Goal: Check status

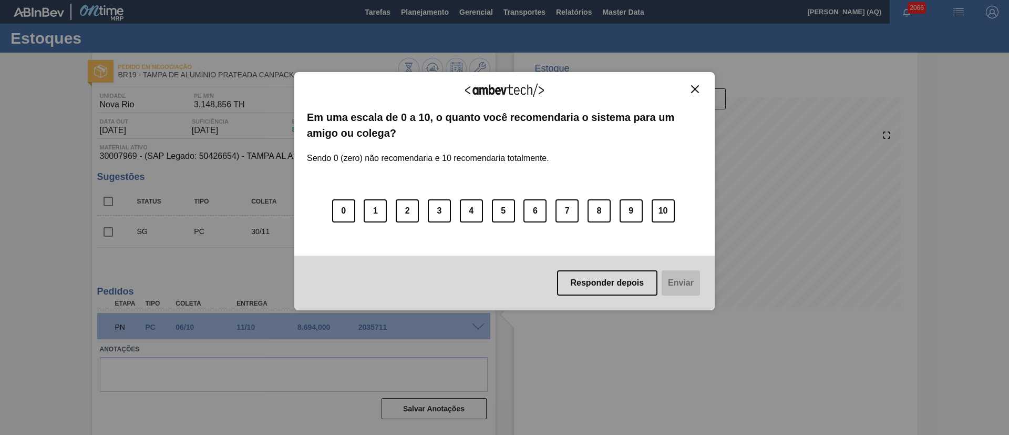
click at [697, 87] on img "Close" at bounding box center [695, 89] width 8 height 8
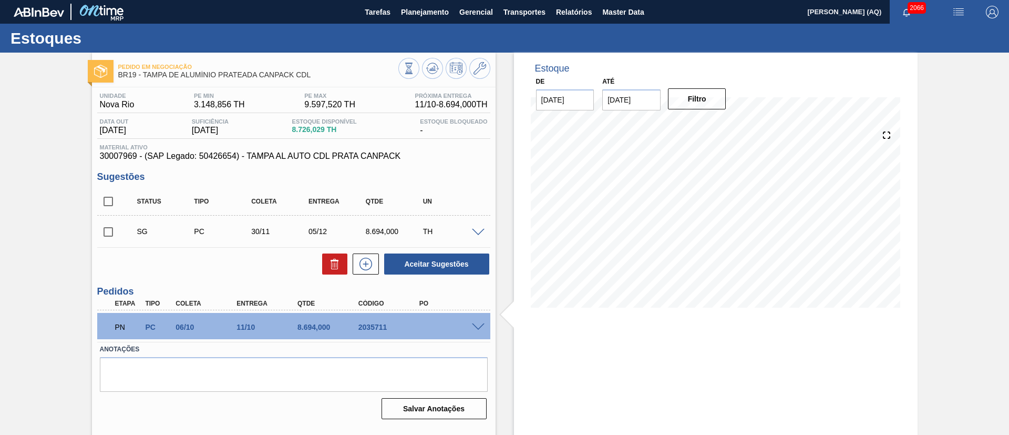
click at [41, 145] on div "Pedido em Negociação BR19 - [GEOGRAPHIC_DATA] DE ALUMÍNIO PRATEADA CANPACK CDL …" at bounding box center [504, 253] width 1009 height 400
click at [928, 265] on div "Pedido em Negociação BR19 - [GEOGRAPHIC_DATA] DE ALUMÍNIO PRATEADA CANPACK CDL …" at bounding box center [504, 253] width 1009 height 400
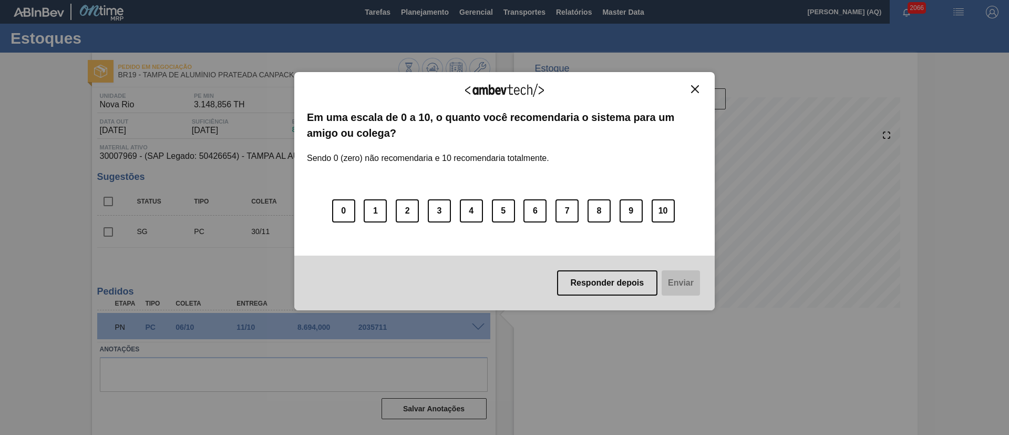
click at [688, 89] on button "Close" at bounding box center [695, 89] width 14 height 9
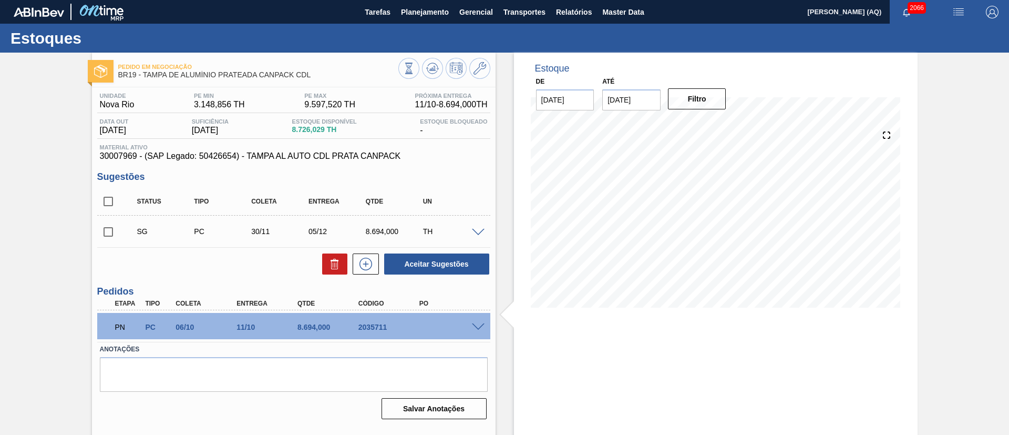
click at [766, 86] on div "Estoque De 22/09/2025 Até 06/10/2025 Filtro 06/10 Projeção de Estoque 4,089.673…" at bounding box center [716, 188] width 404 height 271
click at [910, 13] on icon "button" at bounding box center [907, 12] width 8 height 8
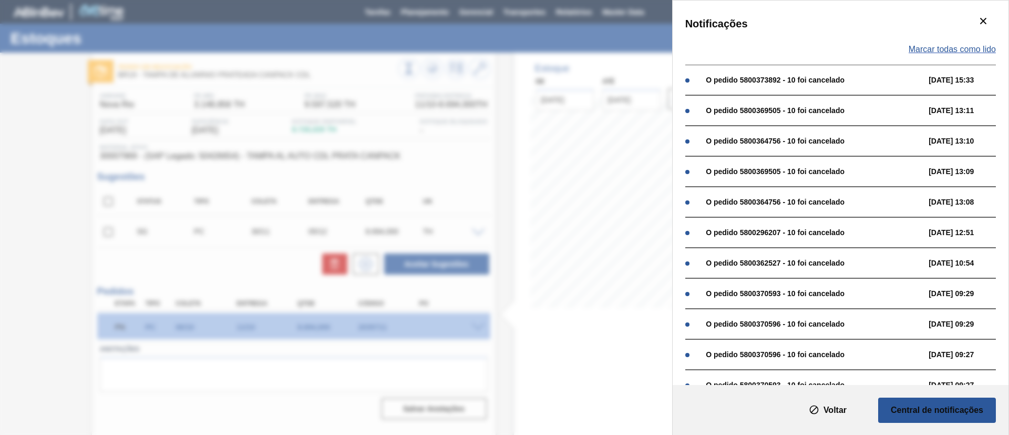
click at [958, 46] on span "Marcar todas como lido" at bounding box center [952, 49] width 87 height 9
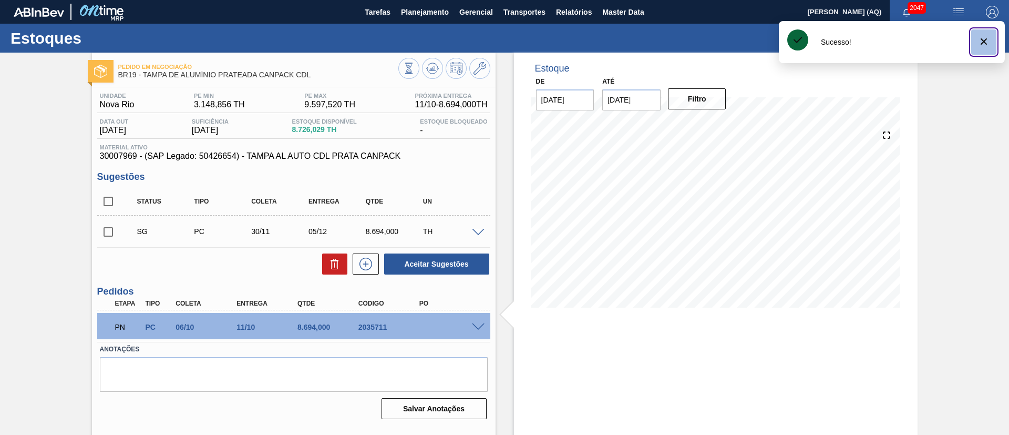
click at [991, 44] on button "botão de ícone" at bounding box center [984, 41] width 25 height 25
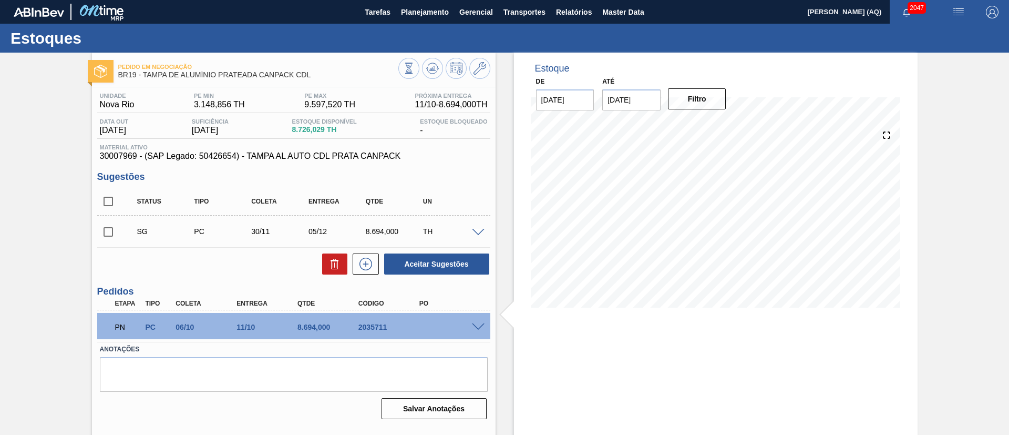
click at [967, 145] on div "Pedido em Negociação BR19 - TAMPA DE ALUMÍNIO PRATEADA CANPACK CDL Unidade Nova…" at bounding box center [504, 253] width 1009 height 400
